Goal: Check status: Check status

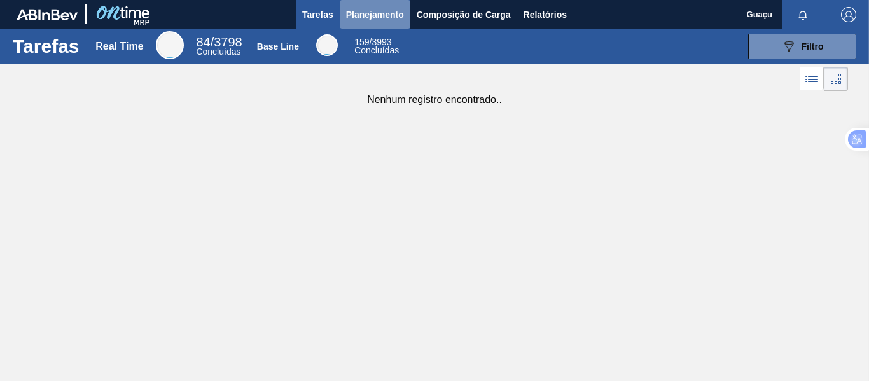
click at [370, 15] on span "Planejamento" at bounding box center [375, 14] width 58 height 15
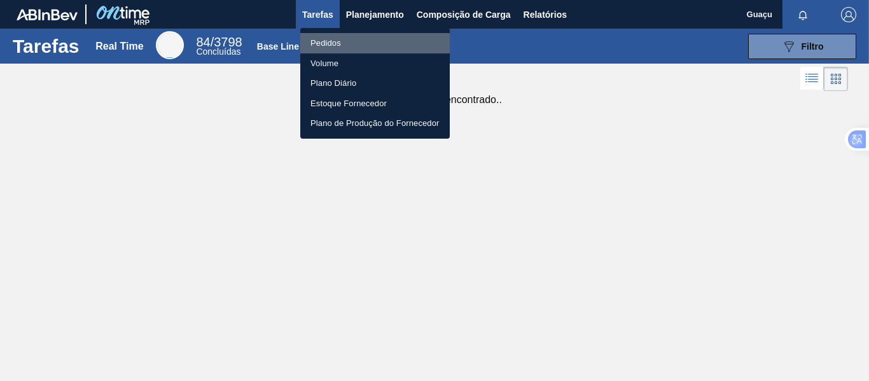
click at [330, 47] on li "Pedidos" at bounding box center [374, 43] width 149 height 20
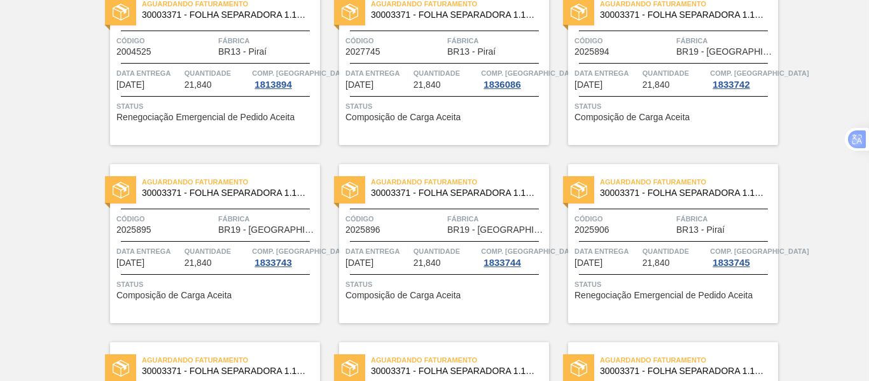
scroll to position [191, 0]
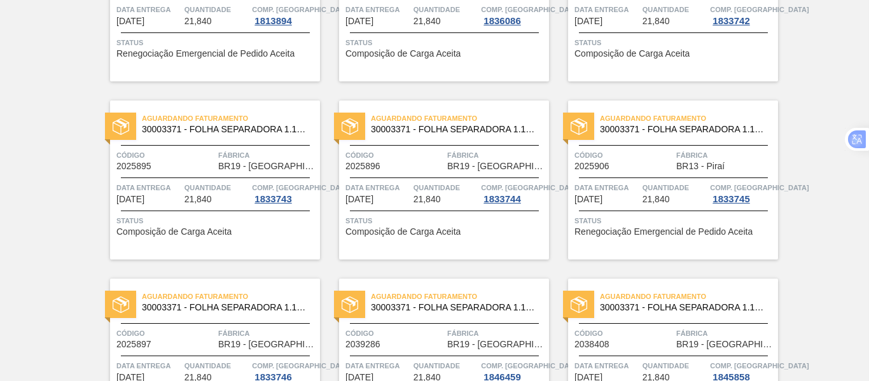
click at [237, 172] on div "Aguardando Faturamento 30003371 - FOLHA SEPARADORA 1.175 mm x 980 mm; Código 20…" at bounding box center [215, 180] width 210 height 159
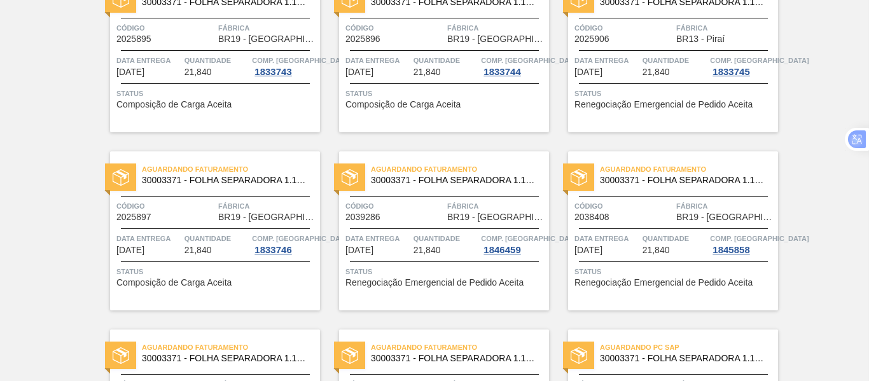
click at [461, 223] on div "Aguardando Faturamento 30003371 - FOLHA SEPARADORA 1.175 mm x 980 mm; Código 20…" at bounding box center [444, 230] width 210 height 159
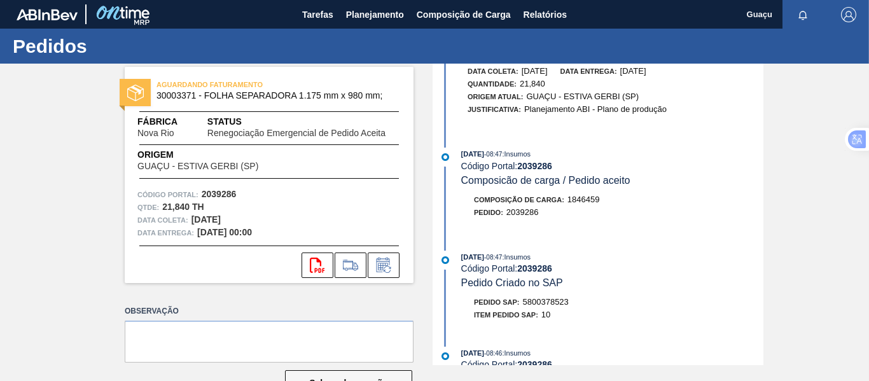
scroll to position [254, 0]
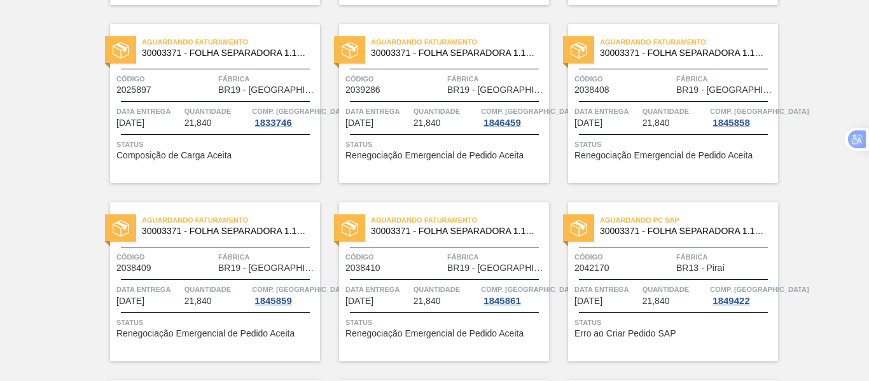
scroll to position [382, 0]
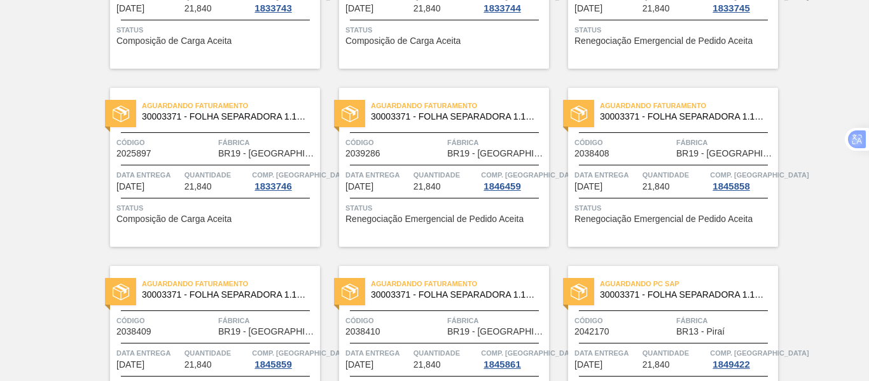
click at [627, 211] on span "Status" at bounding box center [674, 208] width 200 height 13
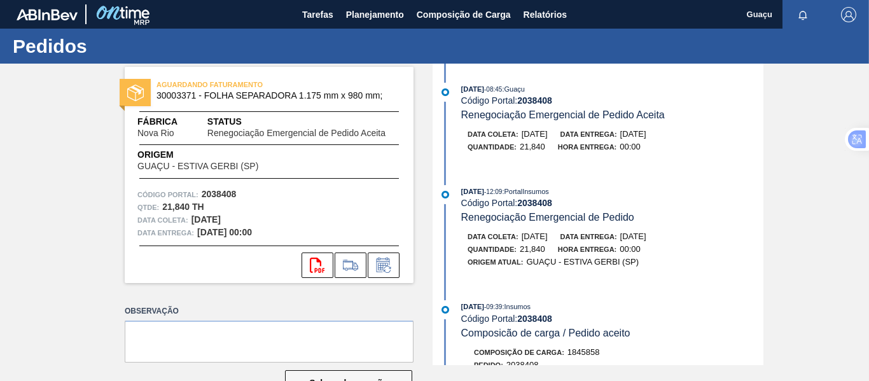
scroll to position [127, 0]
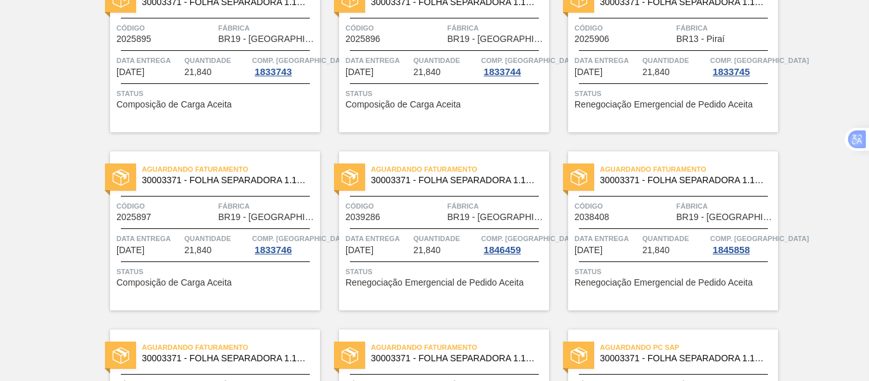
scroll to position [445, 0]
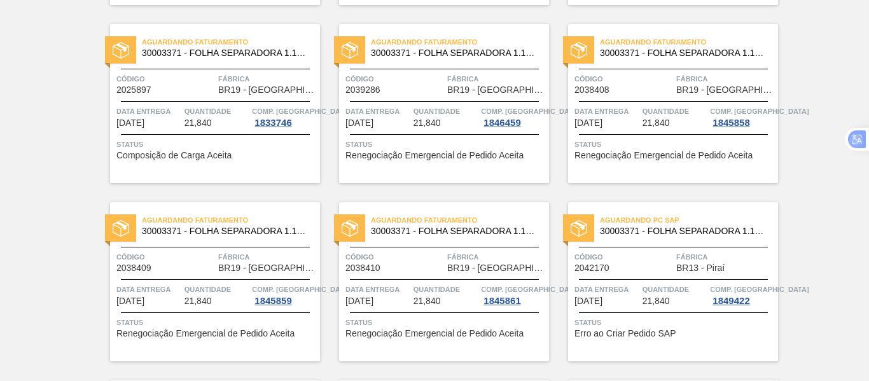
click at [273, 240] on div "Aguardando Faturamento 30003371 - FOLHA SEPARADORA 1.175 mm x 980 mm;" at bounding box center [215, 226] width 210 height 29
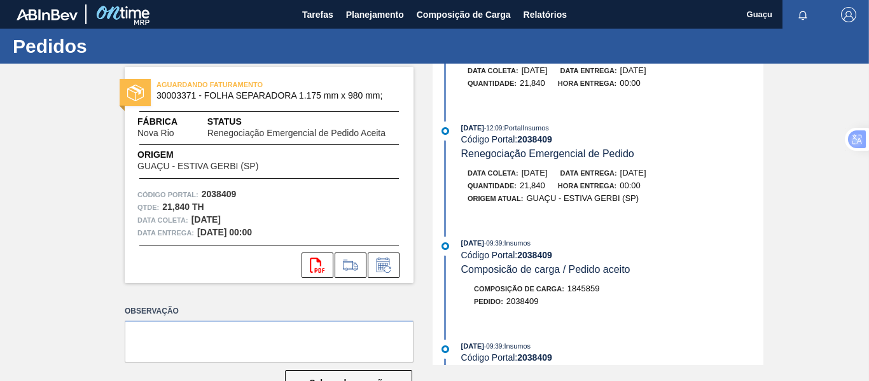
scroll to position [127, 0]
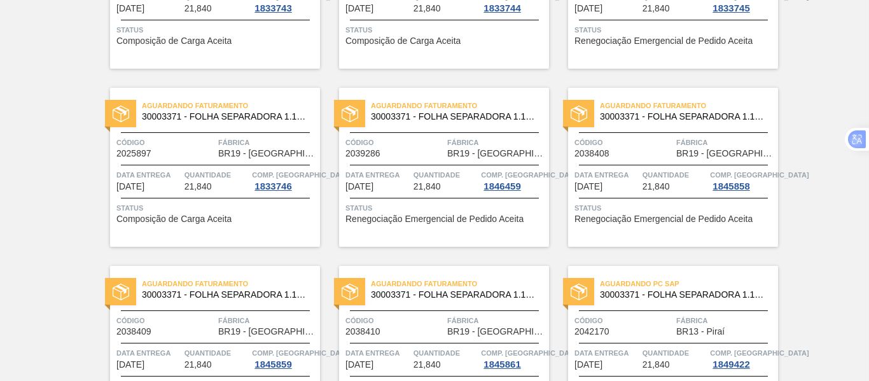
scroll to position [445, 0]
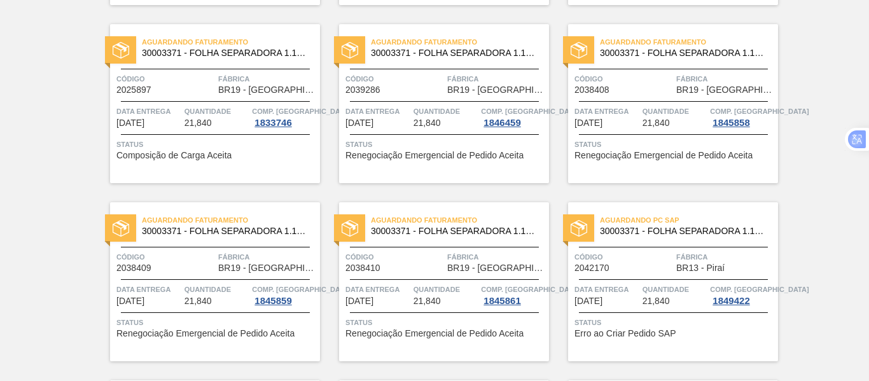
click at [438, 305] on span "21,840" at bounding box center [427, 301] width 27 height 10
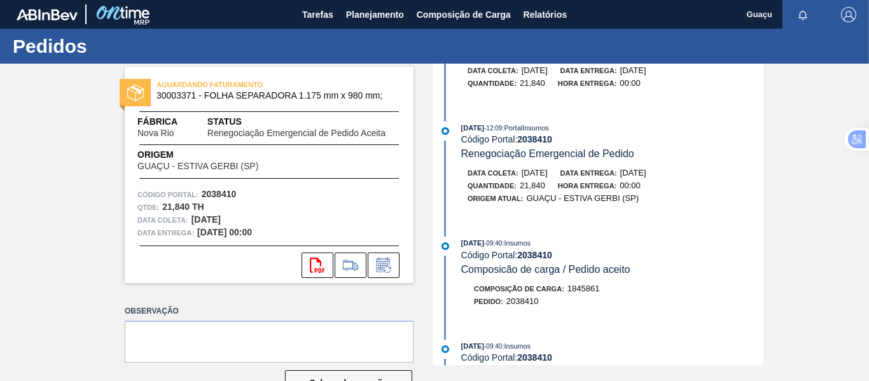
scroll to position [127, 0]
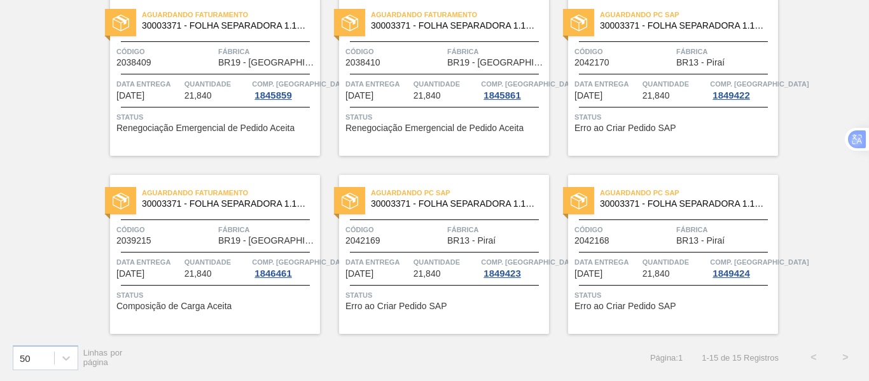
scroll to position [587, 0]
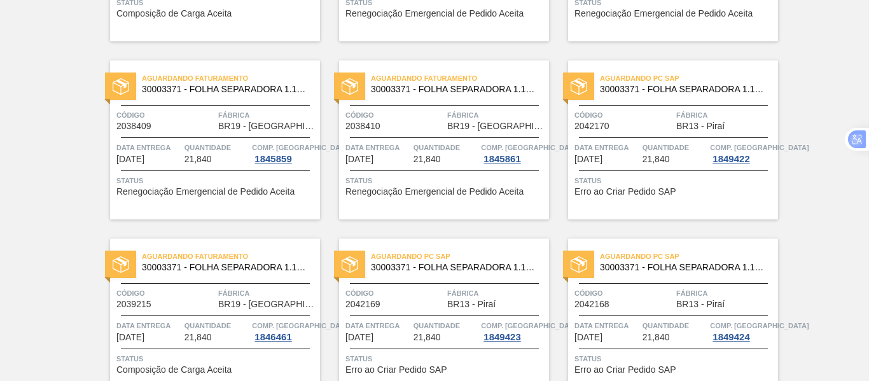
click at [655, 125] on div "Código 2042170" at bounding box center [623, 120] width 99 height 22
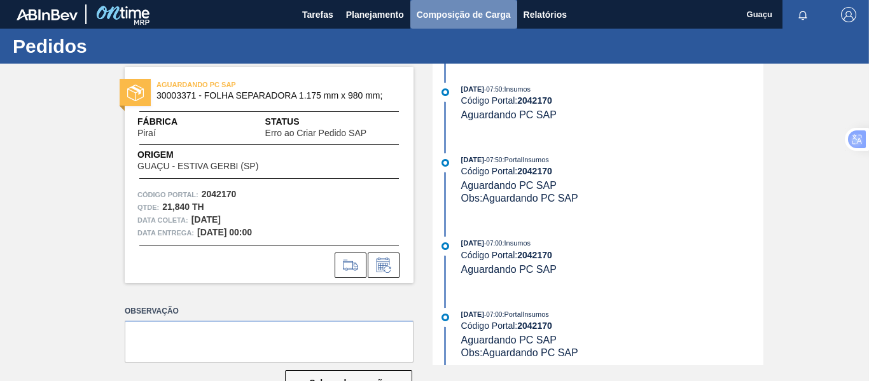
click at [448, 13] on span "Composição de Carga" at bounding box center [464, 14] width 94 height 15
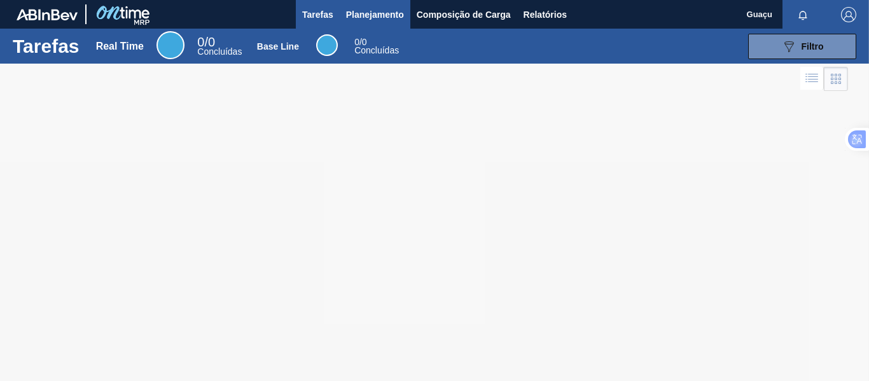
click at [374, 13] on span "Planejamento" at bounding box center [375, 14] width 58 height 15
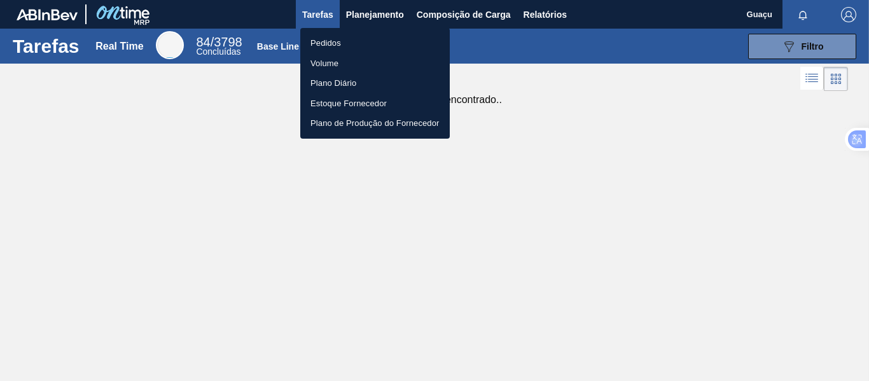
click at [329, 42] on li "Pedidos" at bounding box center [374, 43] width 149 height 20
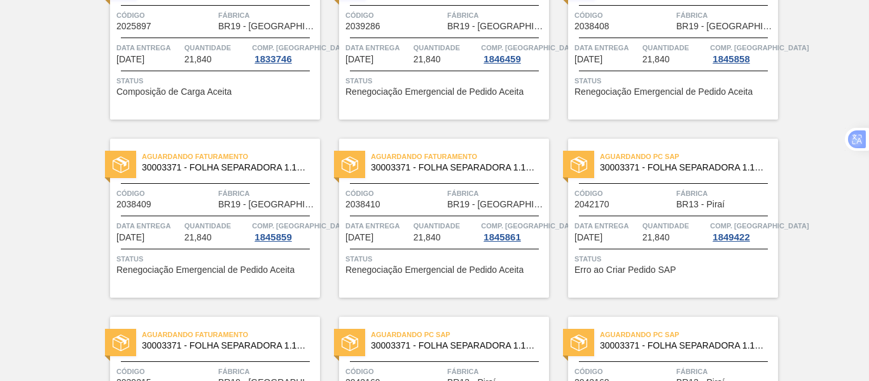
scroll to position [651, 0]
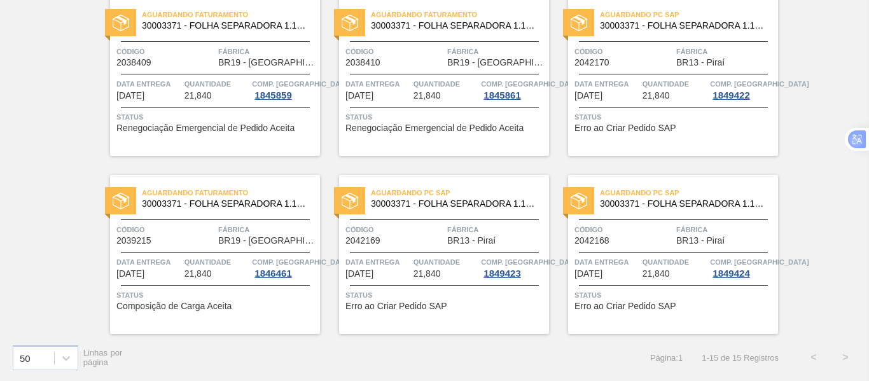
click at [469, 231] on span "Fábrica" at bounding box center [496, 229] width 99 height 13
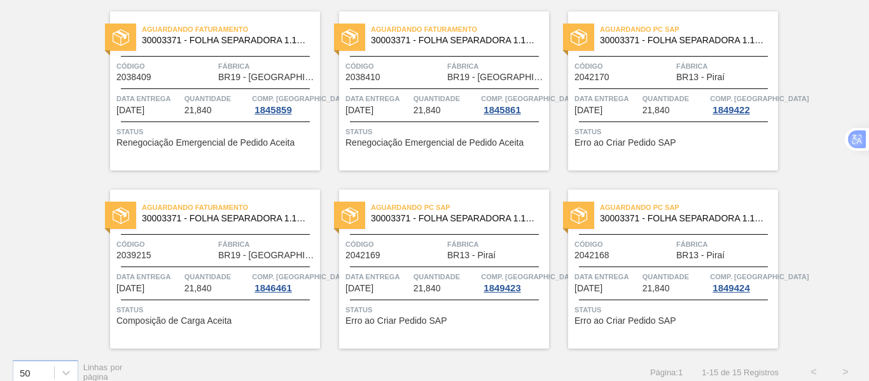
scroll to position [651, 0]
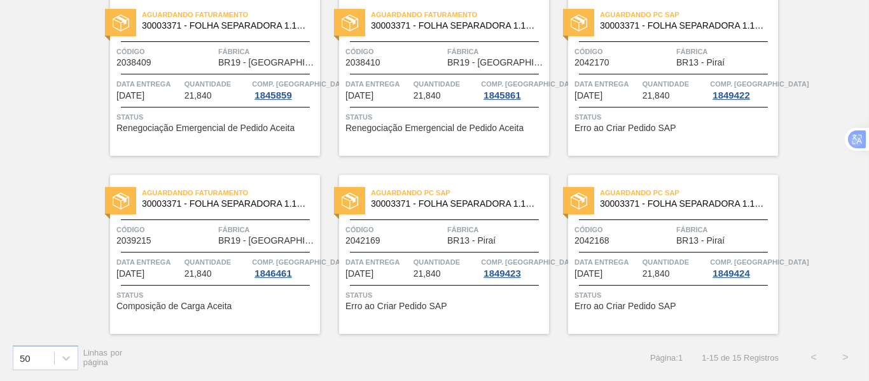
click at [653, 260] on span "Quantidade" at bounding box center [675, 262] width 65 height 13
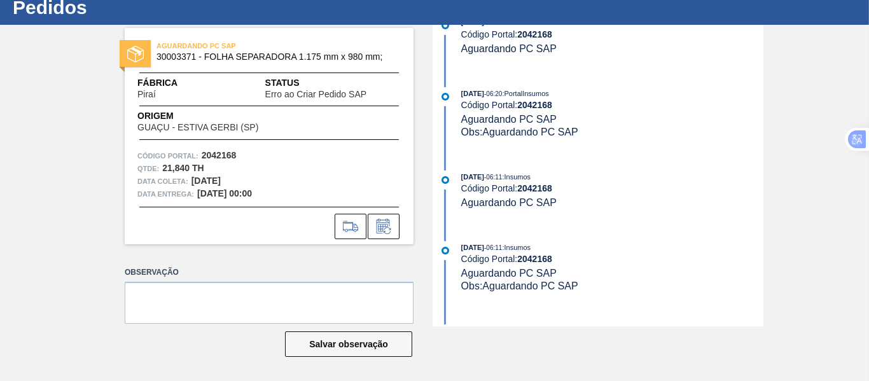
scroll to position [118, 0]
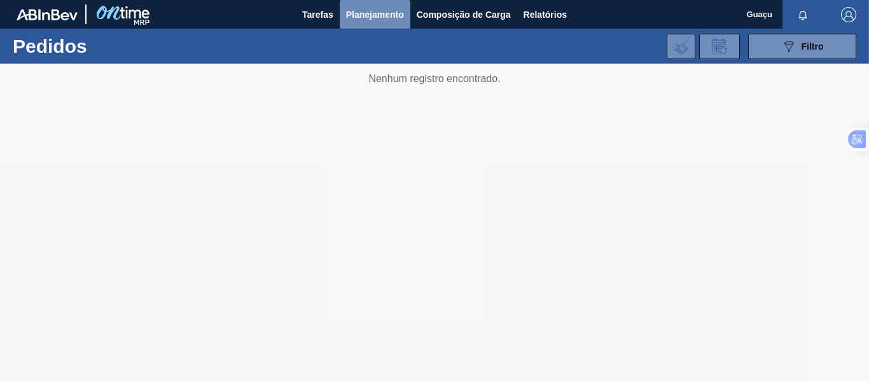
click at [384, 13] on span "Planejamento" at bounding box center [375, 14] width 58 height 15
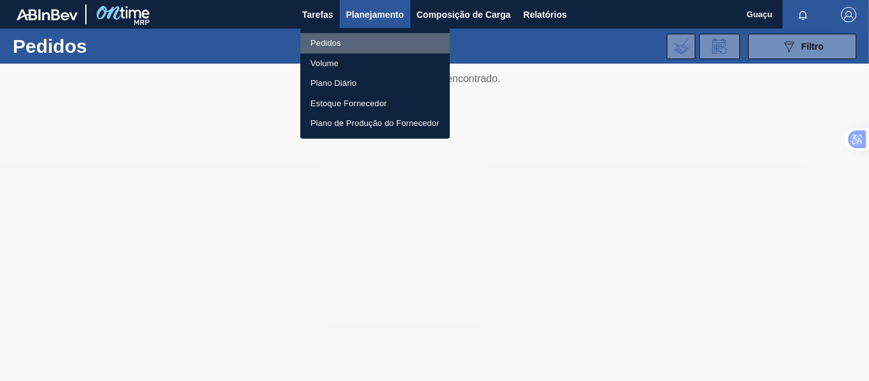
click at [330, 43] on li "Pedidos" at bounding box center [374, 43] width 149 height 20
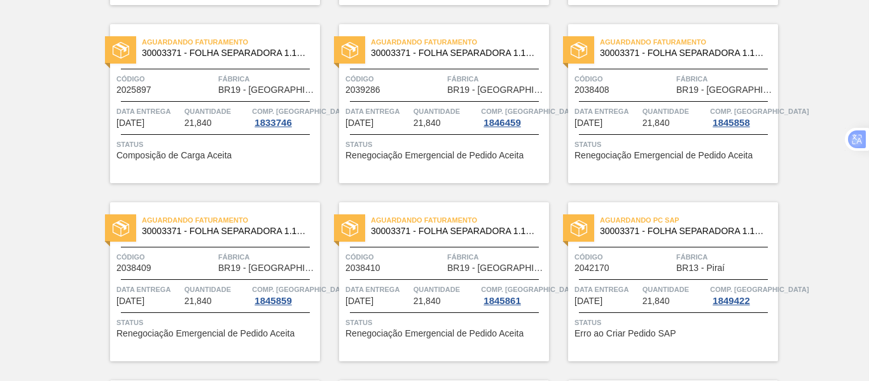
scroll to position [651, 0]
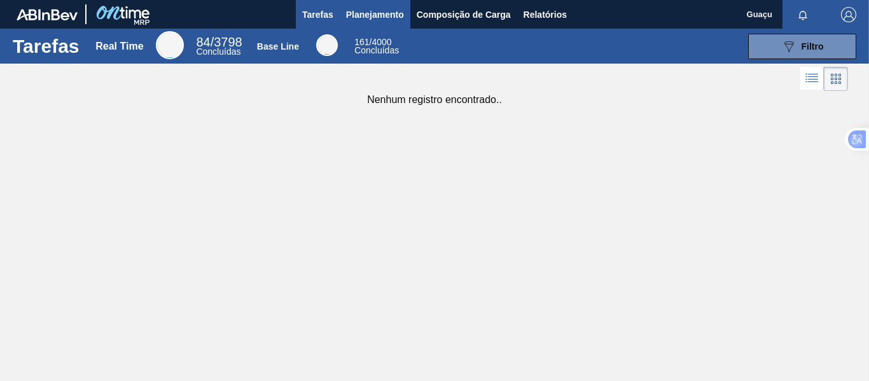
click at [380, 15] on span "Planejamento" at bounding box center [375, 14] width 58 height 15
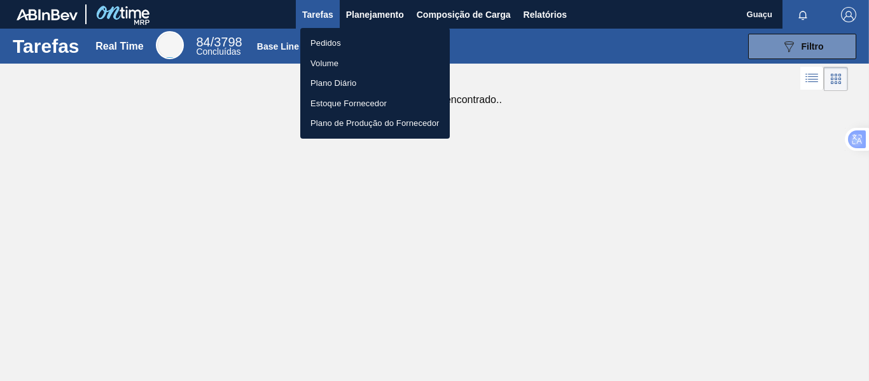
click at [337, 42] on li "Pedidos" at bounding box center [374, 43] width 149 height 20
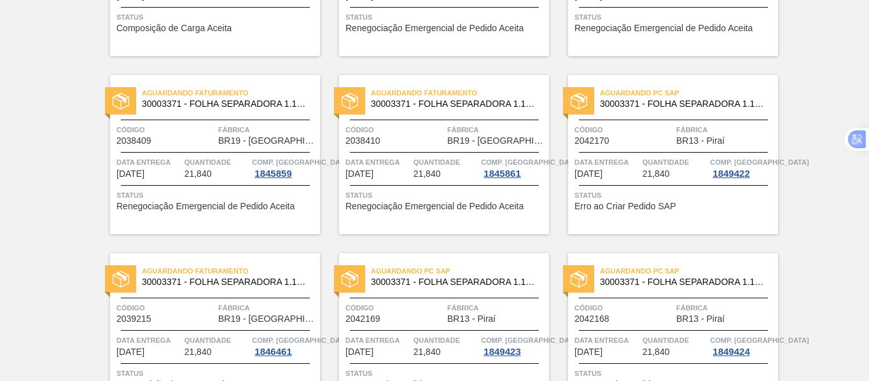
scroll to position [651, 0]
